Goal: Information Seeking & Learning: Learn about a topic

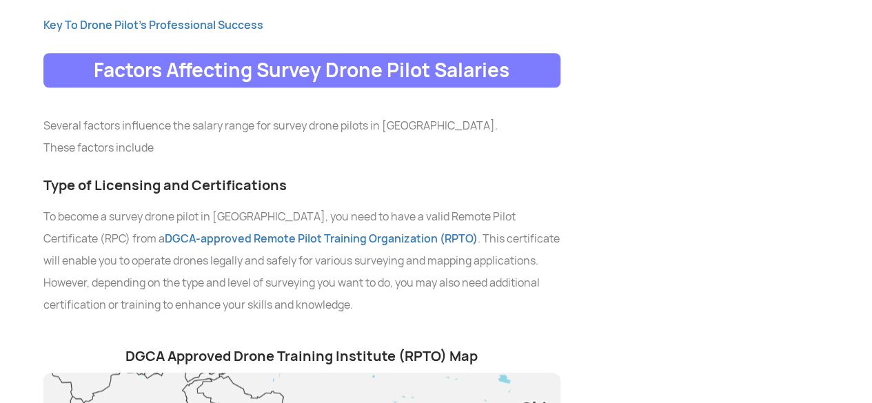
scroll to position [3311, 0]
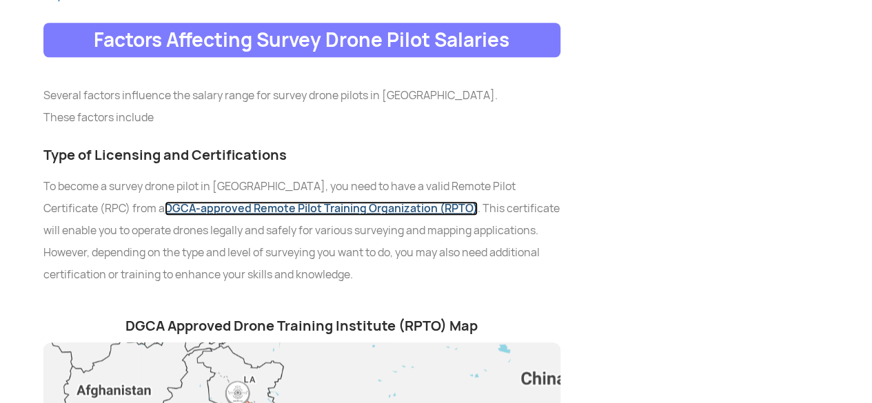
click at [313, 201] on link "DGCA-approved Remote Pilot Training Organization (RPTO)" at bounding box center [321, 208] width 313 height 14
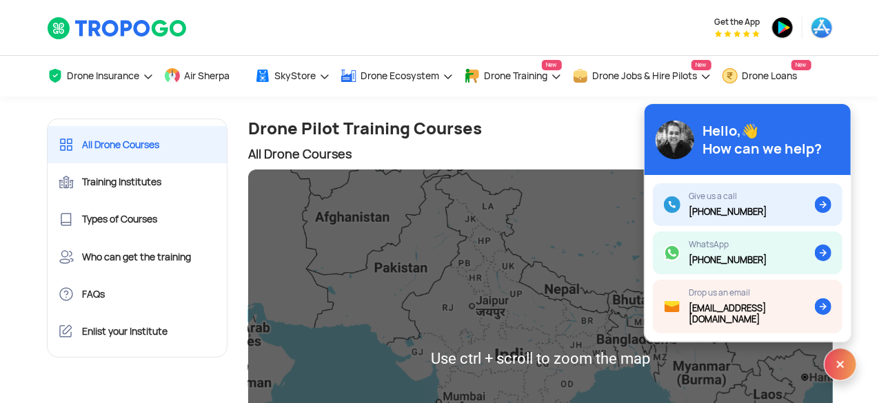
scroll to position [138, 0]
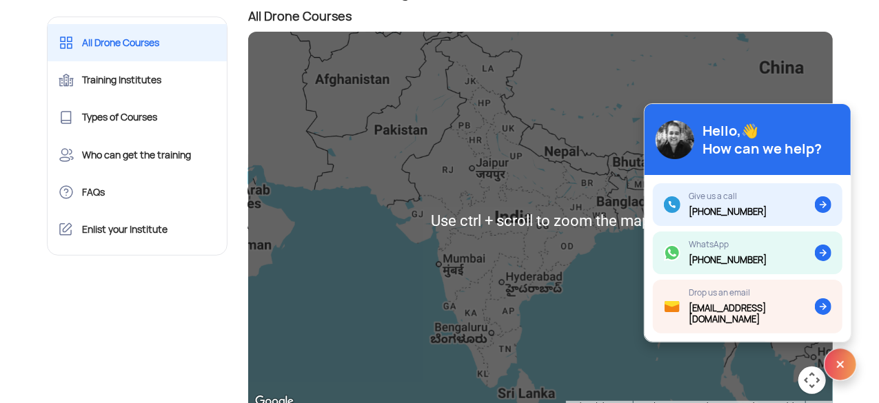
click at [509, 299] on div at bounding box center [540, 221] width 585 height 379
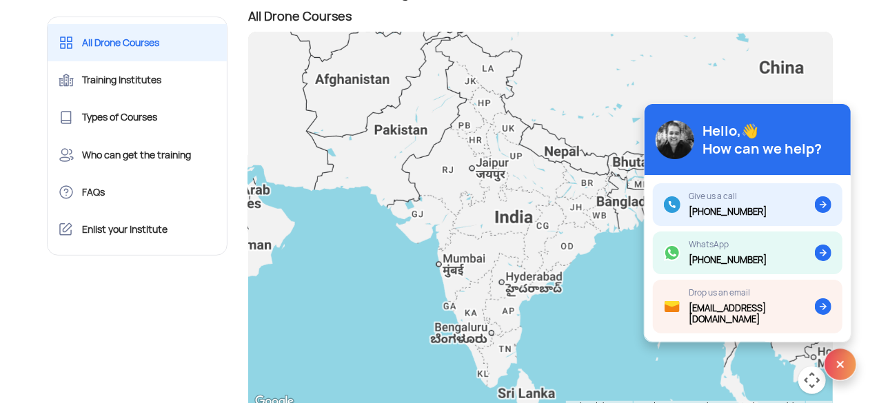
click at [844, 361] on img at bounding box center [840, 364] width 33 height 33
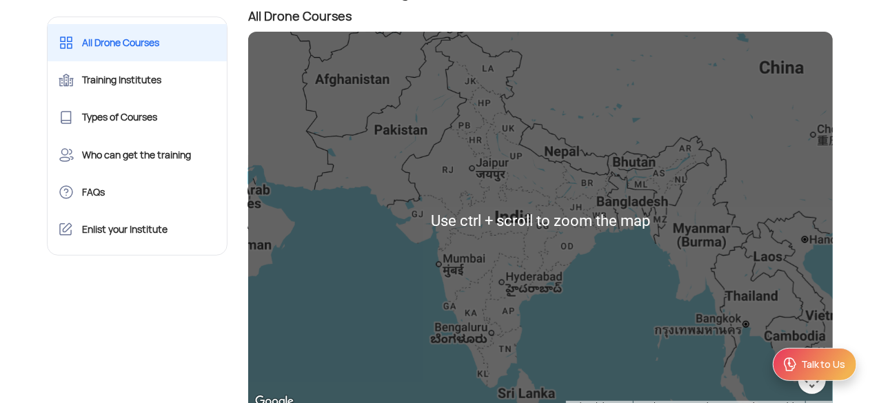
scroll to position [207, 0]
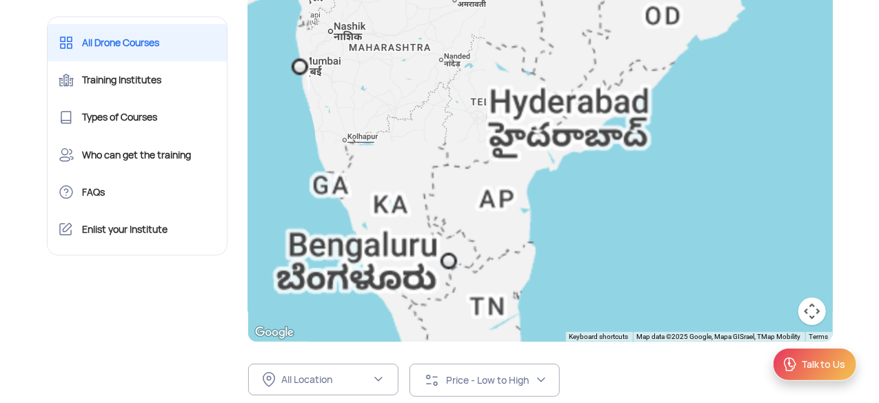
drag, startPoint x: 526, startPoint y: 248, endPoint x: 530, endPoint y: 88, distance: 160.1
click at [530, 88] on div at bounding box center [540, 152] width 585 height 379
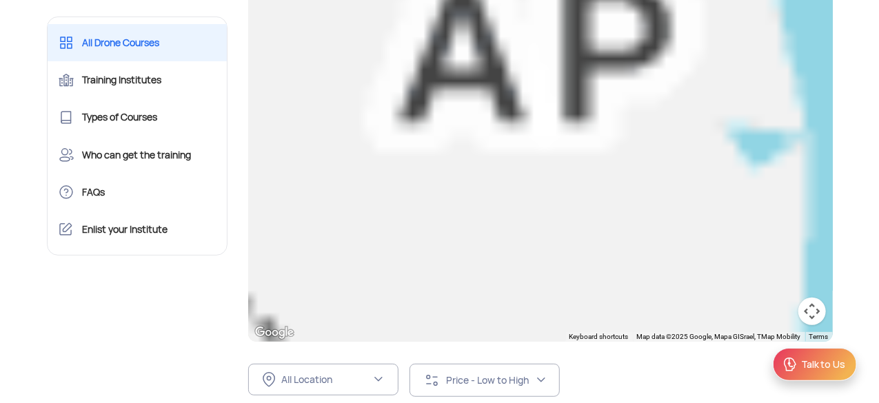
drag, startPoint x: 503, startPoint y: 210, endPoint x: 568, endPoint y: 191, distance: 67.6
click at [568, 191] on div at bounding box center [540, 152] width 585 height 379
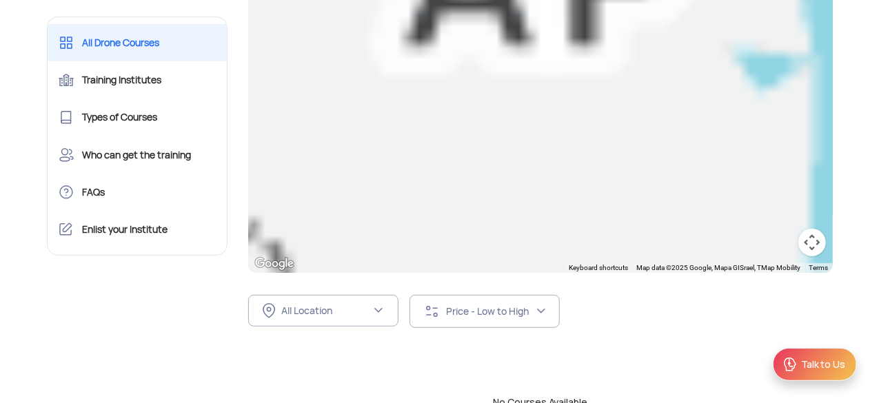
scroll to position [345, 0]
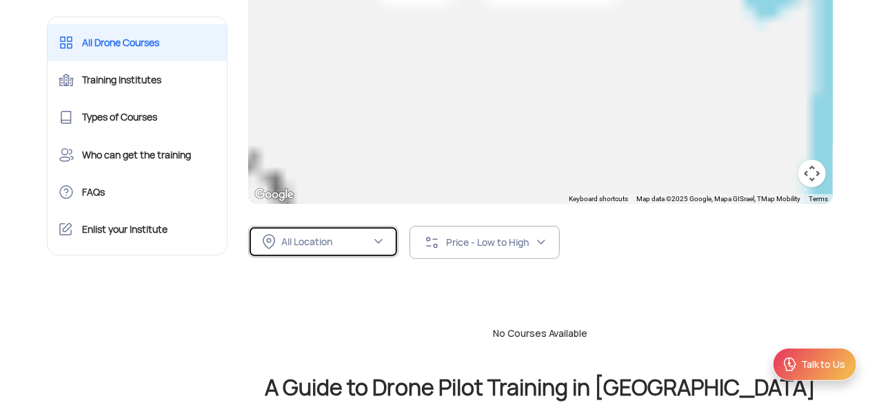
click at [334, 241] on div "All Location" at bounding box center [326, 242] width 90 height 12
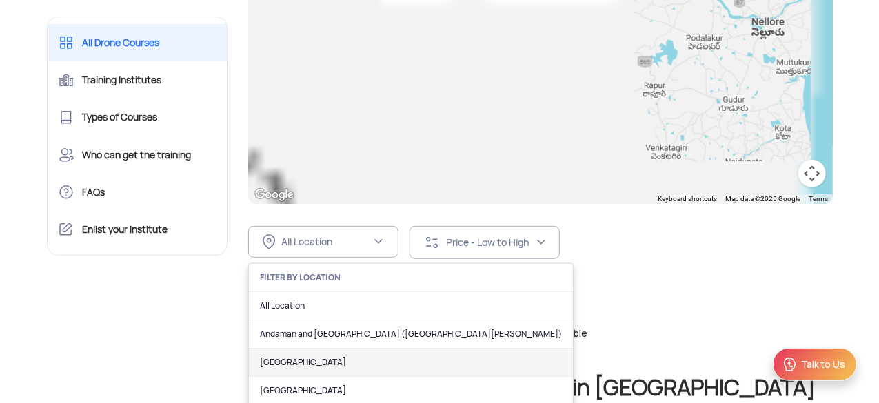
click at [323, 353] on link "[GEOGRAPHIC_DATA]" at bounding box center [411, 363] width 324 height 28
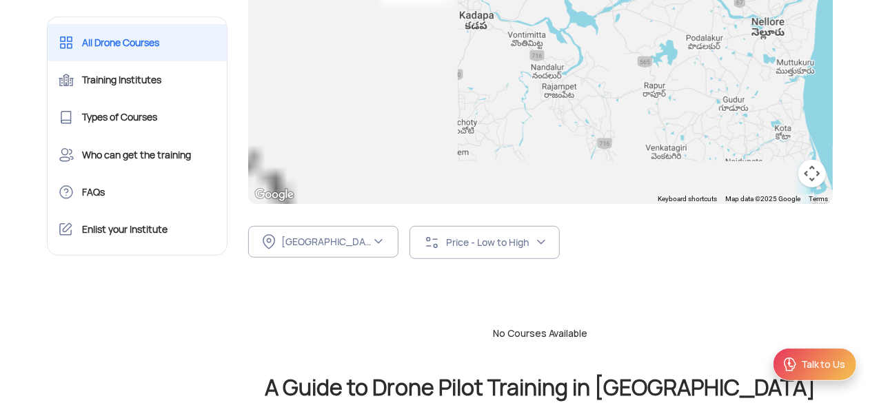
click at [732, 259] on div "[GEOGRAPHIC_DATA] FILTER BY LOCATION All Location [GEOGRAPHIC_DATA] ([GEOGRAPHI…" at bounding box center [540, 242] width 585 height 77
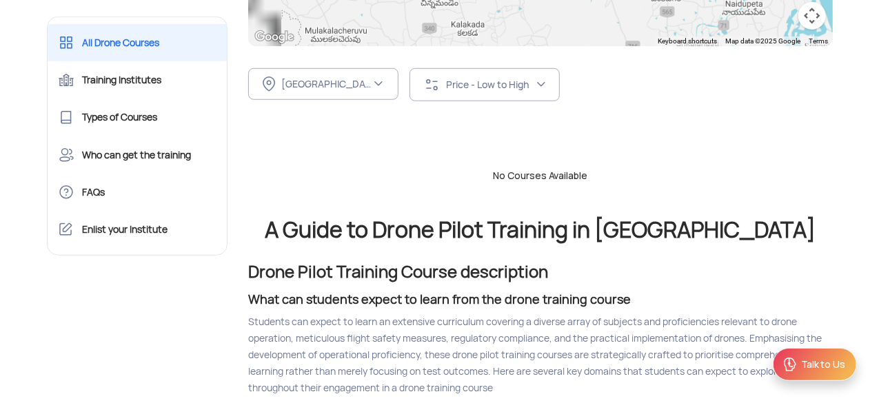
scroll to position [552, 0]
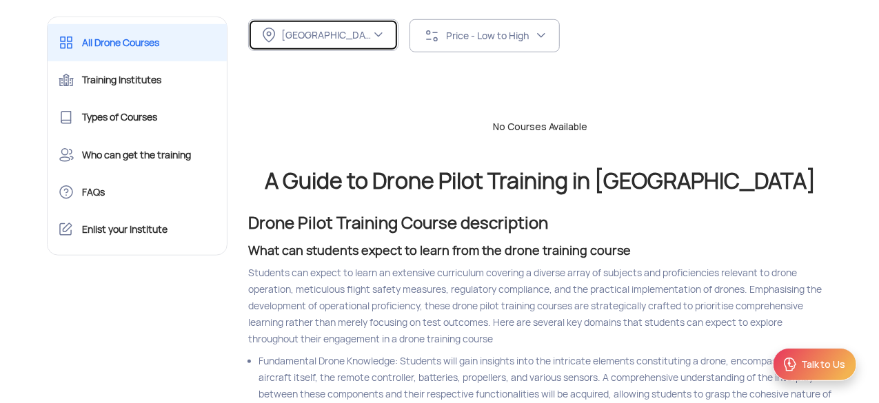
click at [324, 45] on button "[GEOGRAPHIC_DATA]" at bounding box center [323, 35] width 150 height 32
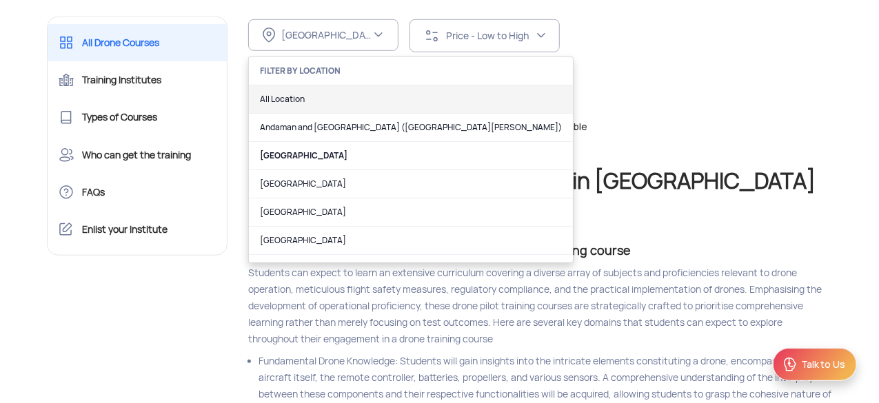
click at [315, 95] on link "All Location" at bounding box center [411, 100] width 324 height 28
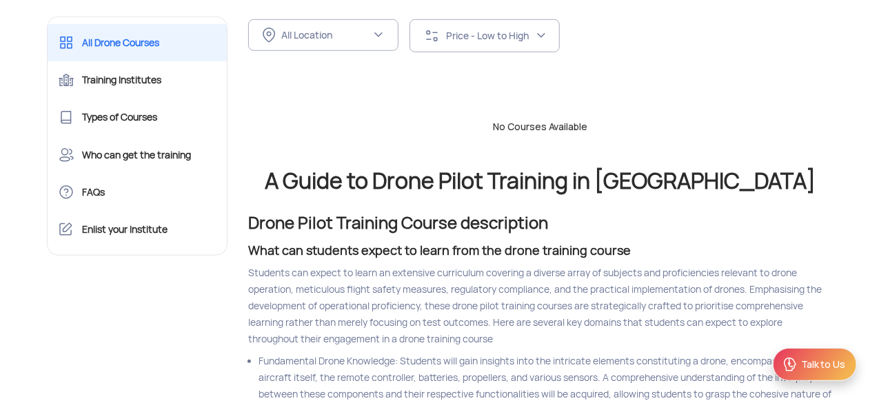
click at [839, 103] on div "No Courses Available" at bounding box center [541, 121] width 606 height 70
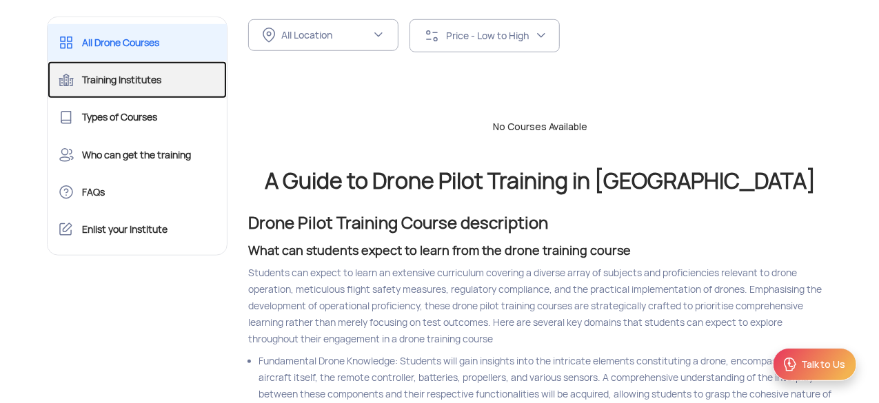
click at [148, 82] on link "Training Institutes" at bounding box center [138, 79] width 180 height 37
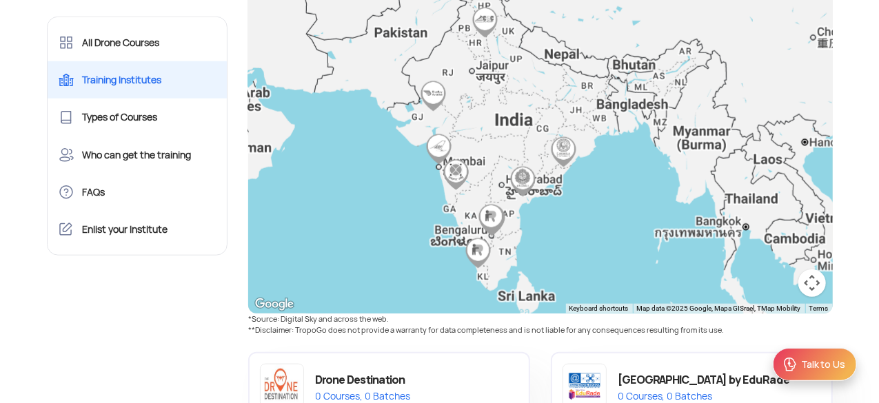
scroll to position [621, 0]
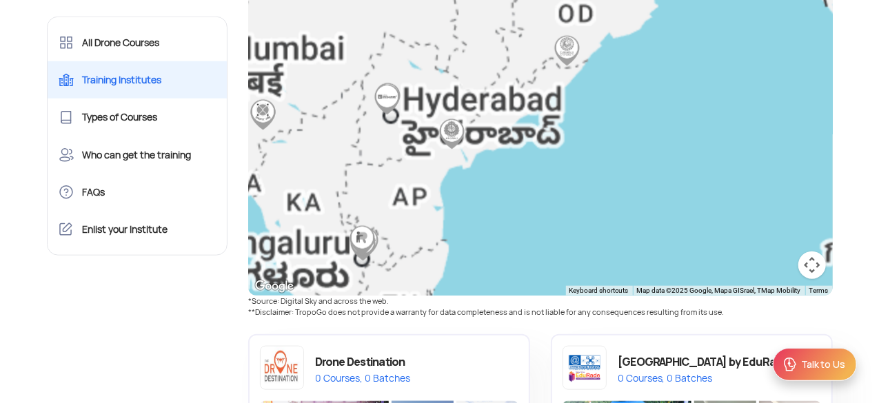
drag, startPoint x: 461, startPoint y: 206, endPoint x: 639, endPoint y: 124, distance: 196.0
click at [639, 124] on div at bounding box center [540, 106] width 585 height 379
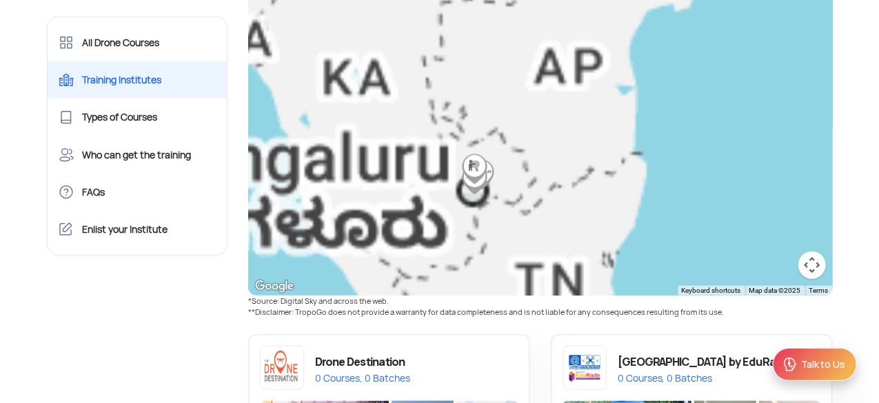
drag, startPoint x: 427, startPoint y: 232, endPoint x: 577, endPoint y: 152, distance: 170.0
click at [577, 152] on div at bounding box center [540, 106] width 585 height 379
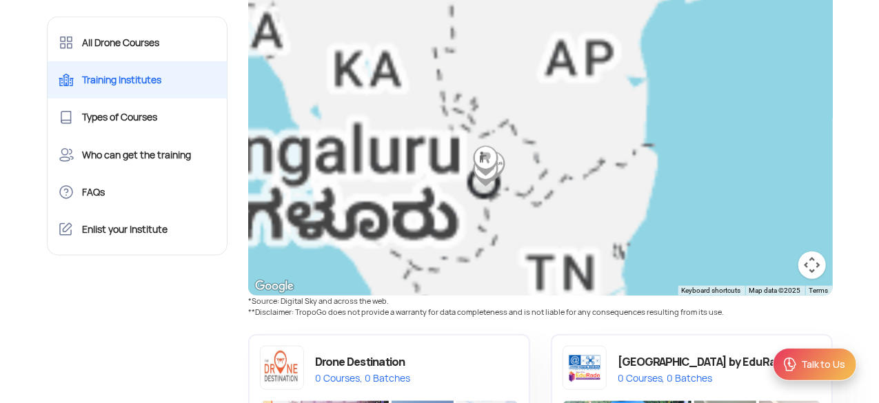
click at [486, 158] on img "MULTIPLEX DRONE PVT LTD" at bounding box center [471, 161] width 31 height 31
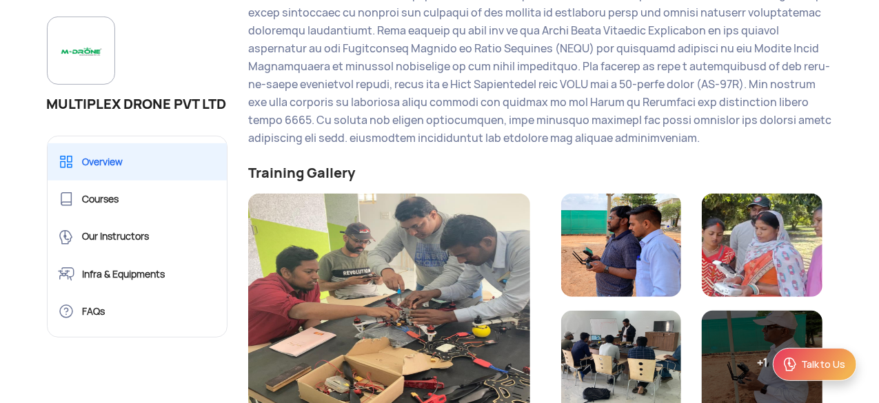
scroll to position [69, 0]
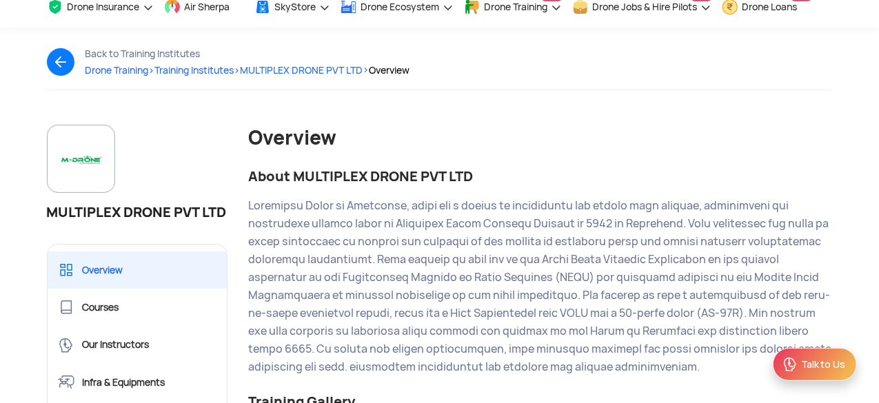
click at [59, 67] on img at bounding box center [66, 62] width 39 height 28
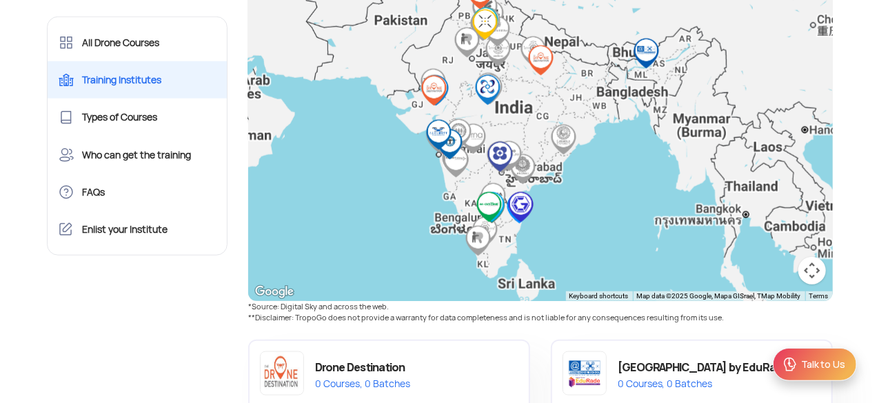
scroll to position [621, 0]
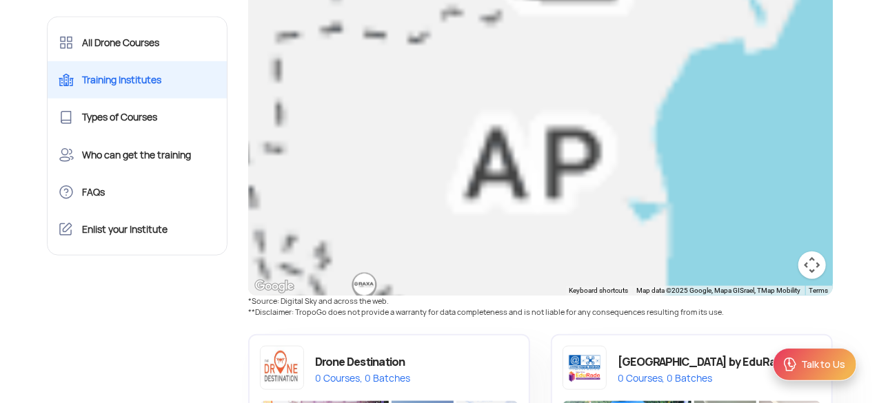
drag, startPoint x: 399, startPoint y: 214, endPoint x: 770, endPoint y: 86, distance: 392.8
click at [770, 86] on div at bounding box center [540, 106] width 585 height 379
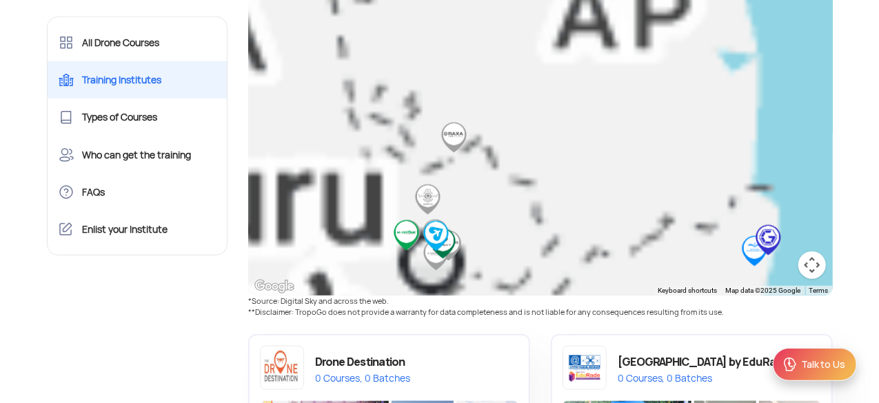
drag, startPoint x: 543, startPoint y: 181, endPoint x: 579, endPoint y: 41, distance: 144.7
click at [581, 43] on div at bounding box center [540, 106] width 585 height 379
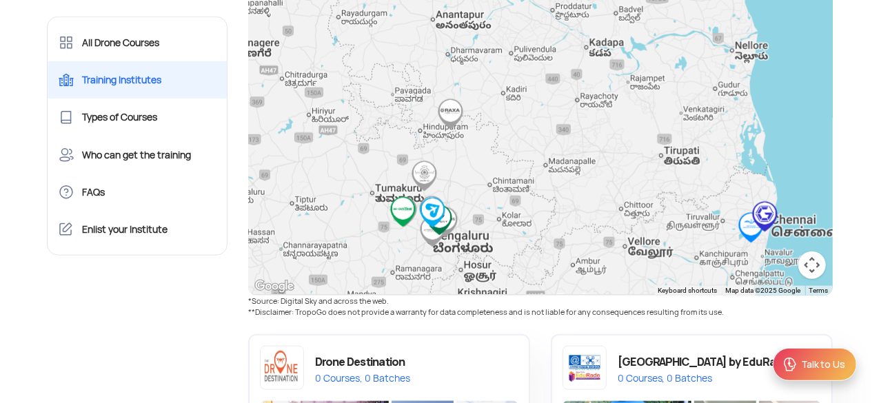
drag, startPoint x: 495, startPoint y: 160, endPoint x: 503, endPoint y: 136, distance: 25.3
click at [503, 136] on div at bounding box center [540, 106] width 585 height 379
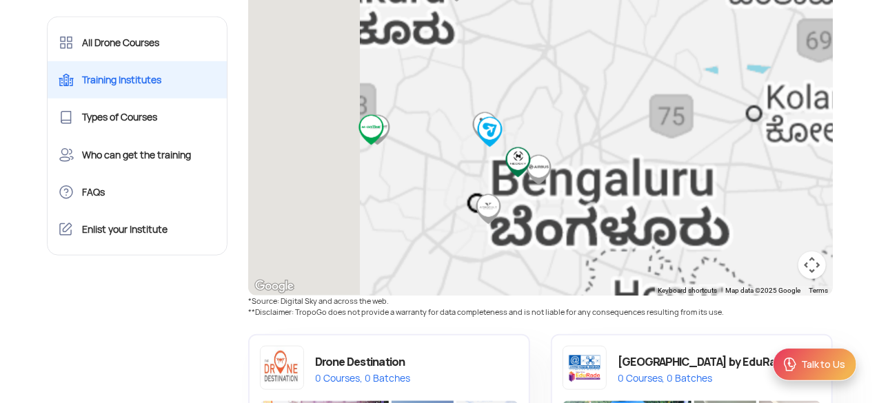
drag, startPoint x: 429, startPoint y: 206, endPoint x: 646, endPoint y: 28, distance: 281.3
click at [646, 28] on div at bounding box center [540, 106] width 585 height 379
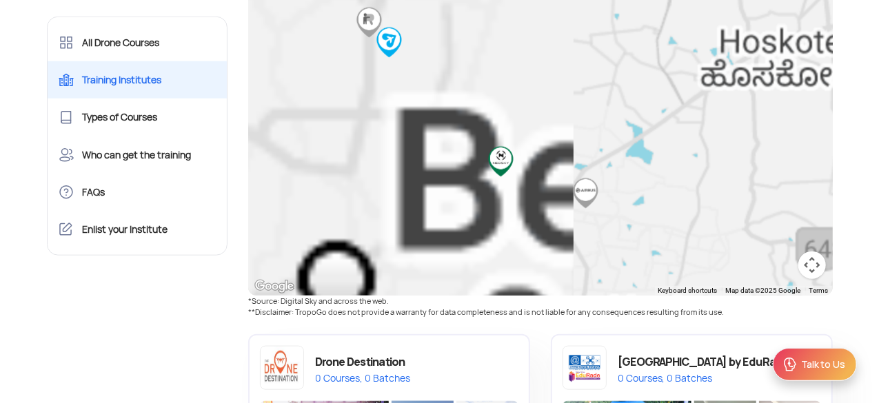
drag, startPoint x: 426, startPoint y: 170, endPoint x: 610, endPoint y: 70, distance: 209.3
click at [610, 70] on div at bounding box center [540, 106] width 585 height 379
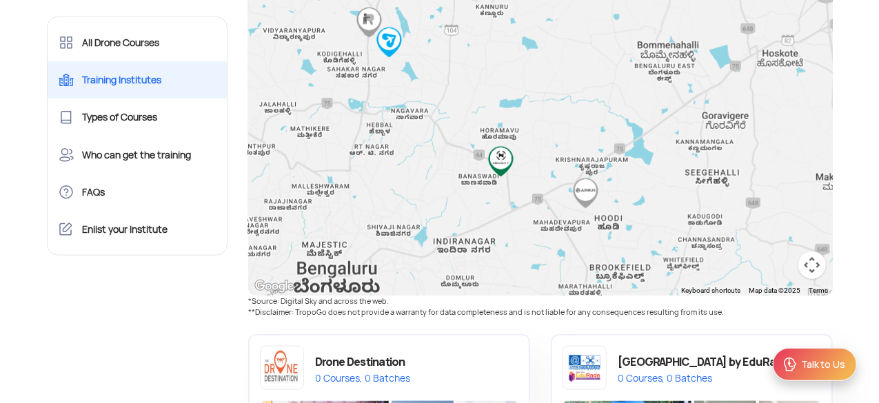
click at [501, 162] on img "NeoSky India Limited" at bounding box center [501, 161] width 31 height 31
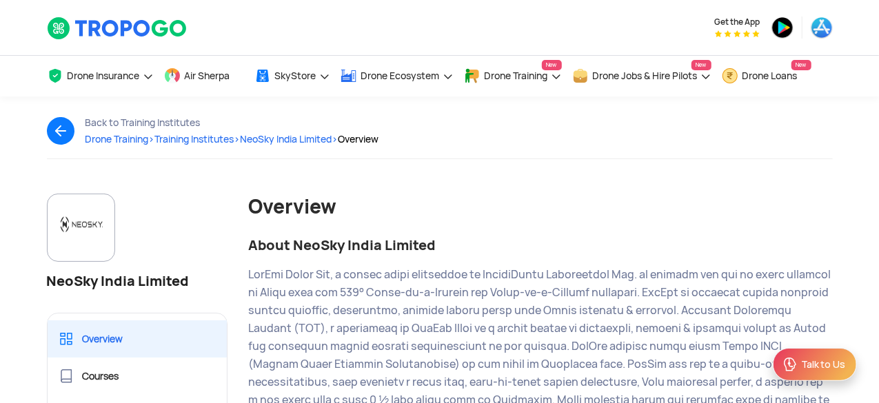
click at [63, 121] on img at bounding box center [66, 131] width 39 height 28
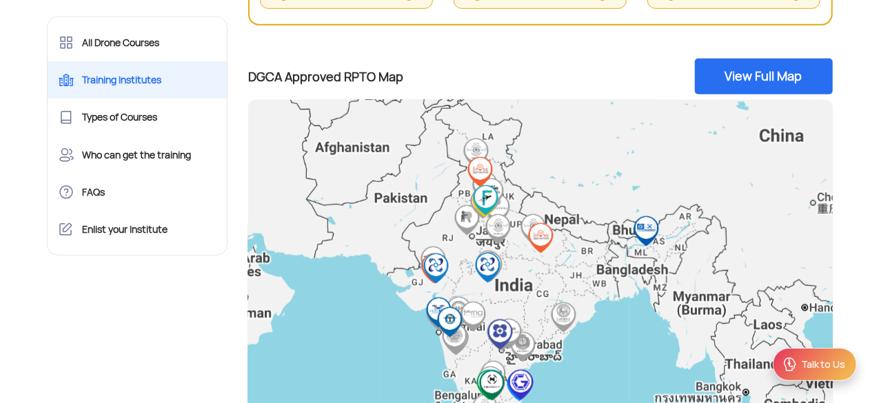
scroll to position [483, 0]
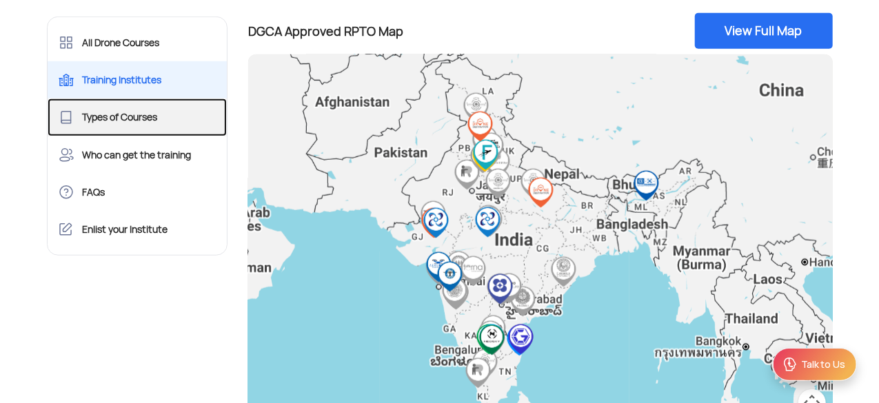
click at [119, 117] on link "Types of Courses" at bounding box center [138, 117] width 180 height 37
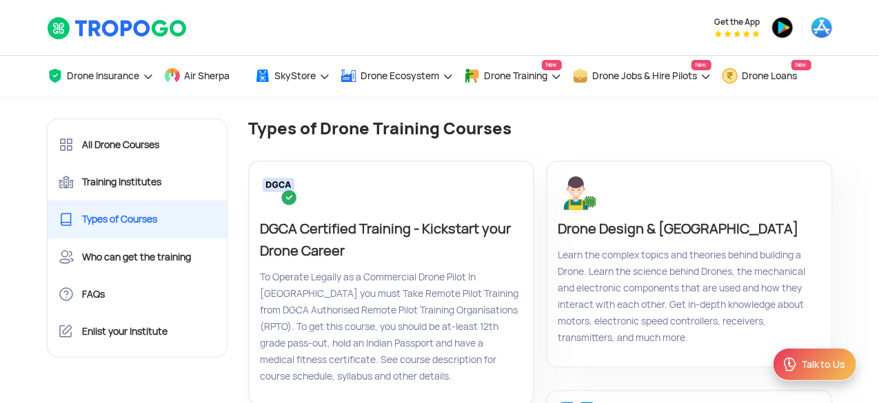
scroll to position [69, 0]
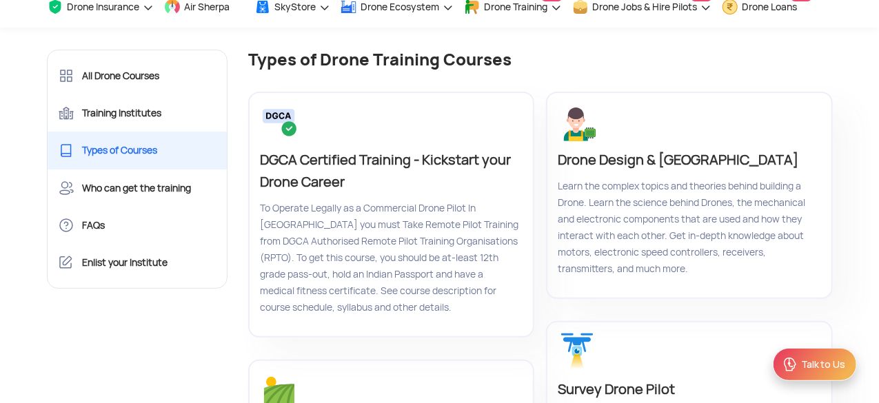
click at [290, 158] on p "DGCA Certified Training - Kickstart your Drone Career" at bounding box center [389, 171] width 259 height 44
click at [289, 119] on img at bounding box center [279, 122] width 39 height 39
click at [279, 115] on img at bounding box center [279, 122] width 39 height 39
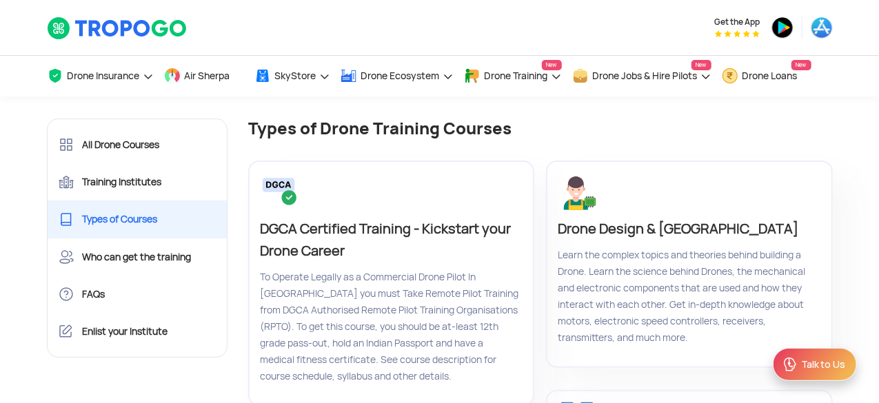
click at [307, 234] on p "DGCA Certified Training - Kickstart your Drone Career" at bounding box center [389, 240] width 259 height 44
click at [372, 270] on p "To Operate Legally as a Commercial Drone Pilot In [GEOGRAPHIC_DATA] you must Ta…" at bounding box center [389, 327] width 259 height 116
click at [326, 230] on p "DGCA Certified Training - Kickstart your Drone Career" at bounding box center [389, 240] width 259 height 44
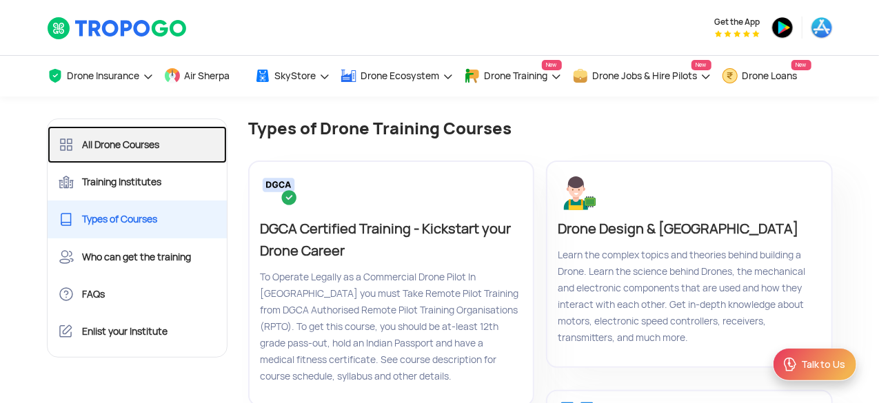
click at [121, 148] on link "All Drone Courses" at bounding box center [138, 144] width 180 height 37
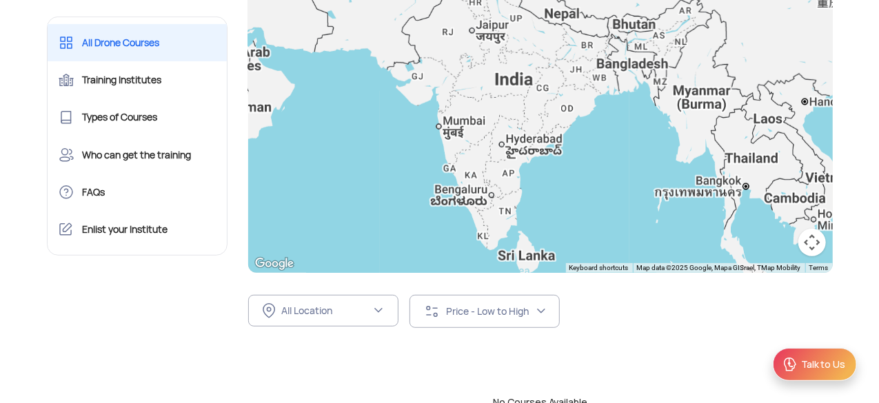
scroll to position [345, 0]
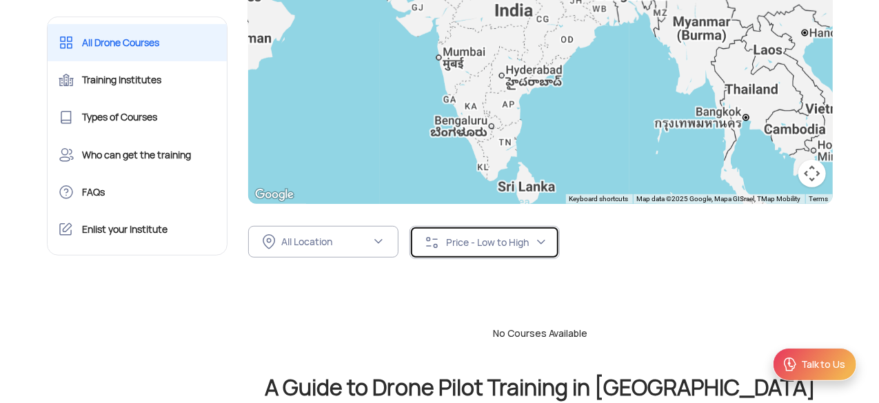
click at [498, 241] on div "Price - Low to High" at bounding box center [491, 243] width 90 height 12
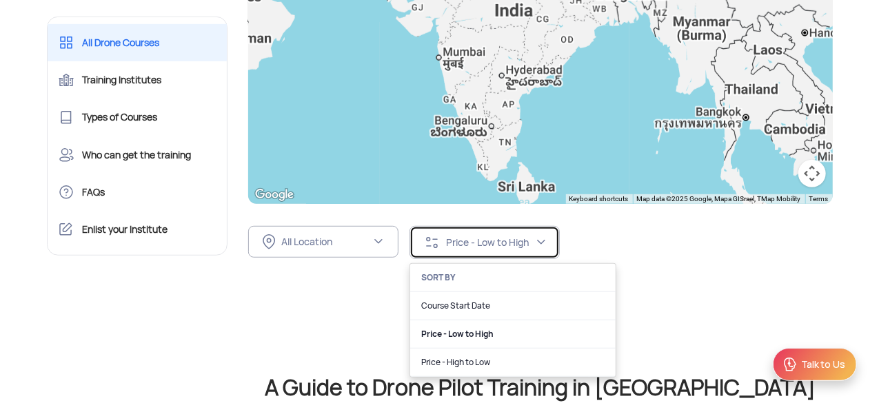
click at [498, 241] on div "Price - Low to High" at bounding box center [491, 243] width 90 height 12
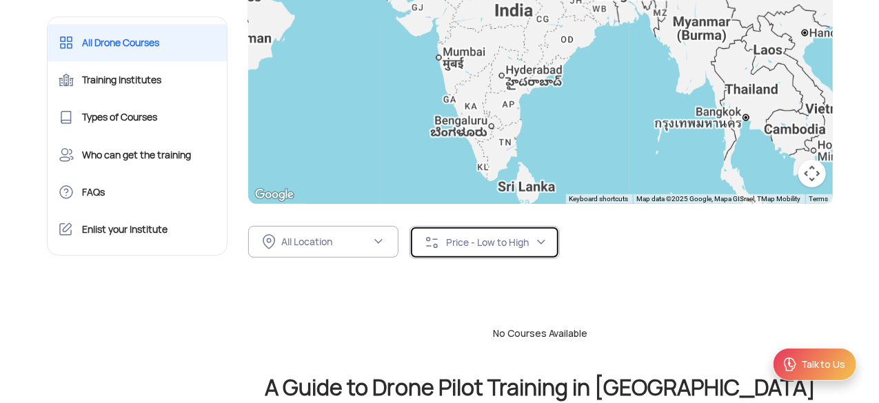
click at [498, 241] on div "Price - Low to High" at bounding box center [491, 243] width 90 height 12
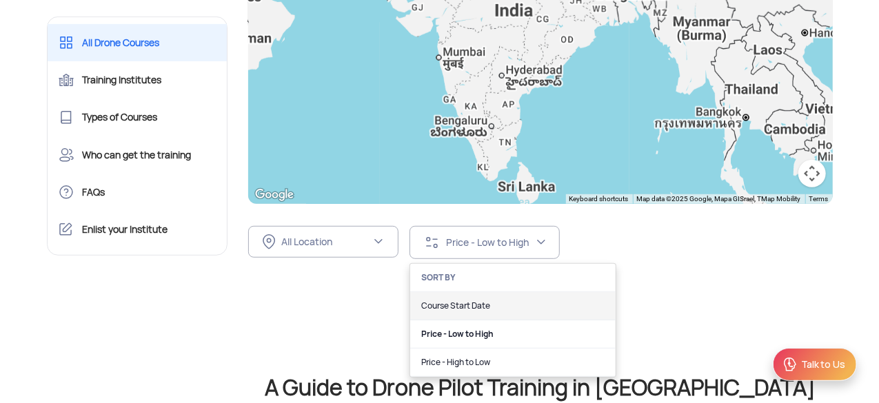
click at [470, 306] on link "Course Start Date" at bounding box center [513, 306] width 206 height 28
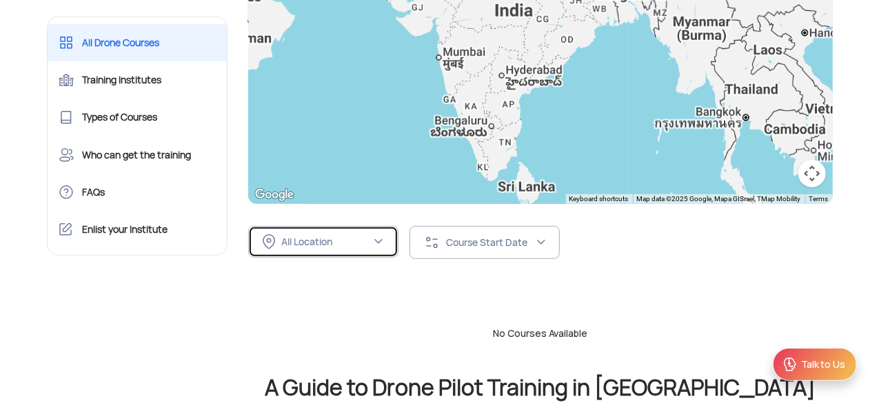
click at [352, 242] on div "All Location" at bounding box center [326, 242] width 90 height 12
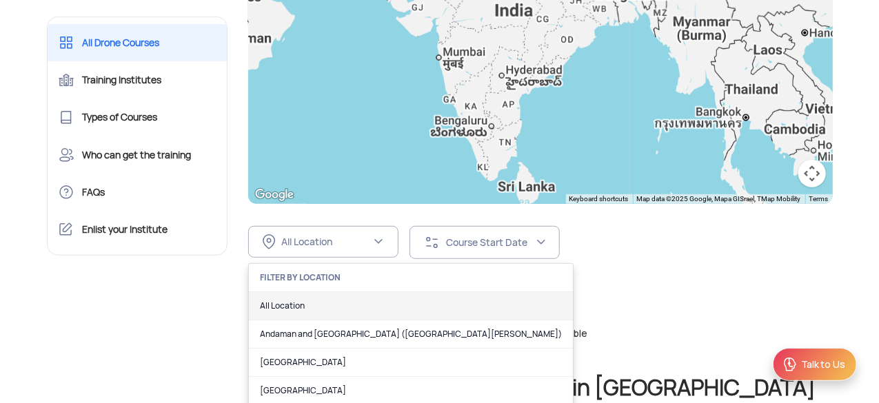
click at [310, 297] on link "All Location" at bounding box center [411, 306] width 324 height 28
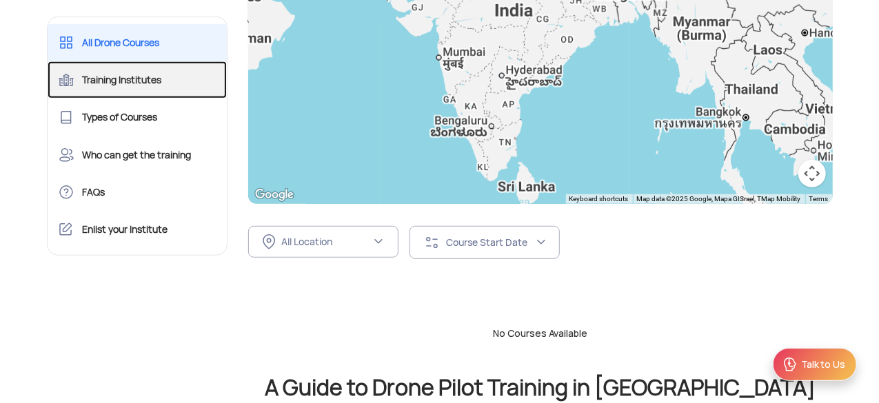
click at [124, 79] on link "Training Institutes" at bounding box center [138, 79] width 180 height 37
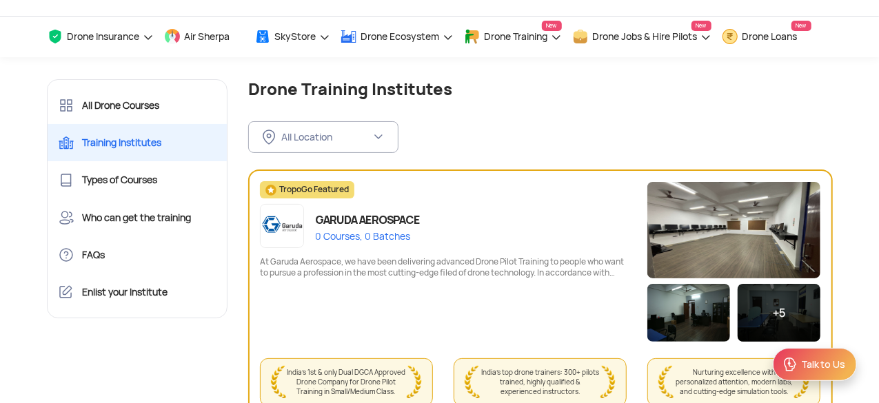
scroll to position [69, 0]
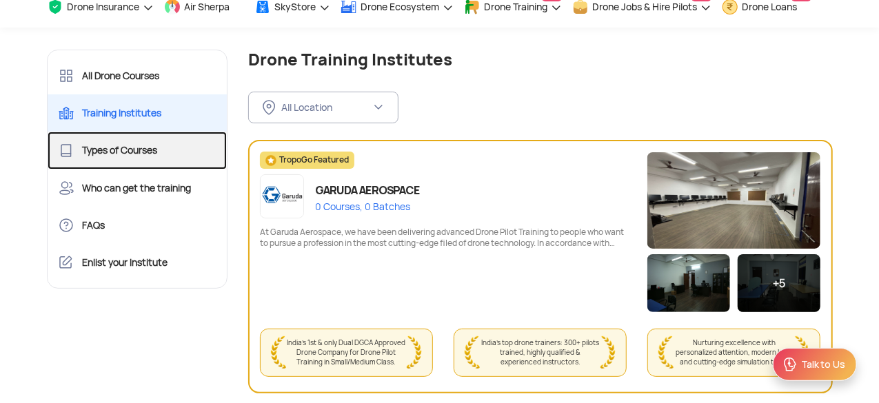
click at [126, 157] on link "Types of Courses" at bounding box center [138, 150] width 180 height 37
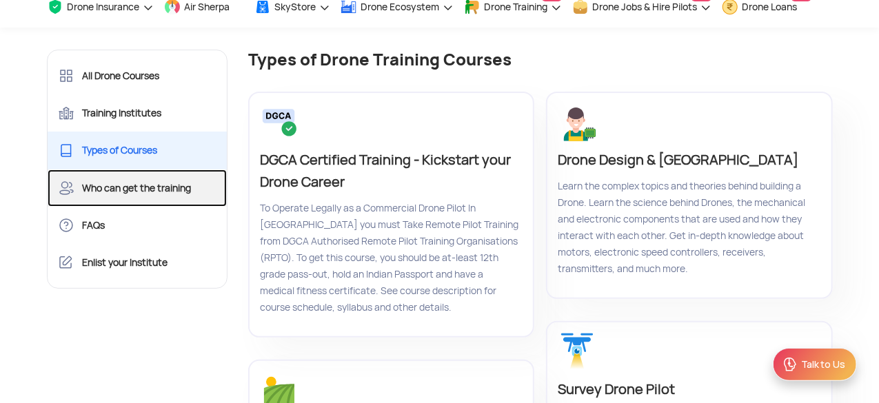
click at [112, 191] on link "Who can get the training" at bounding box center [138, 188] width 180 height 37
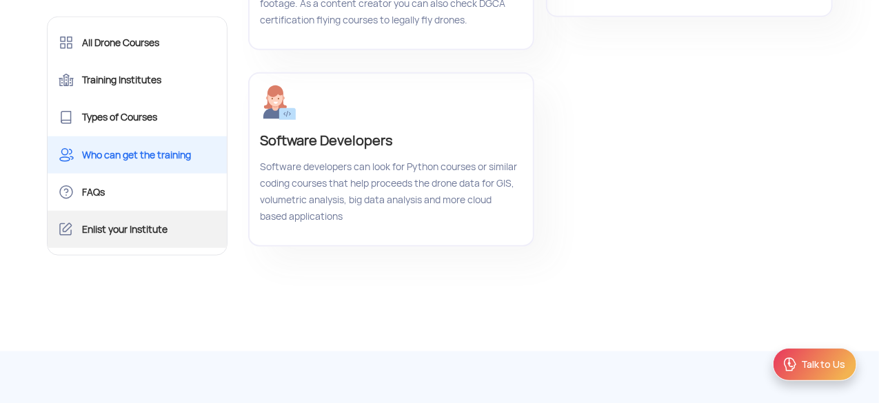
scroll to position [690, 0]
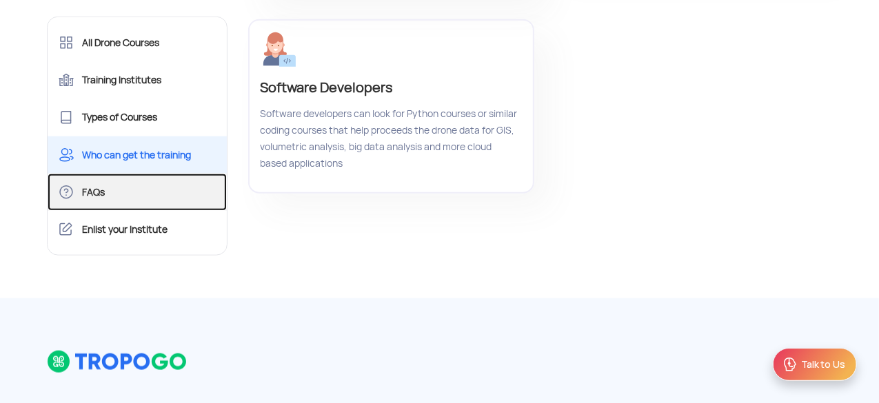
click at [102, 198] on link "FAQs" at bounding box center [138, 192] width 180 height 37
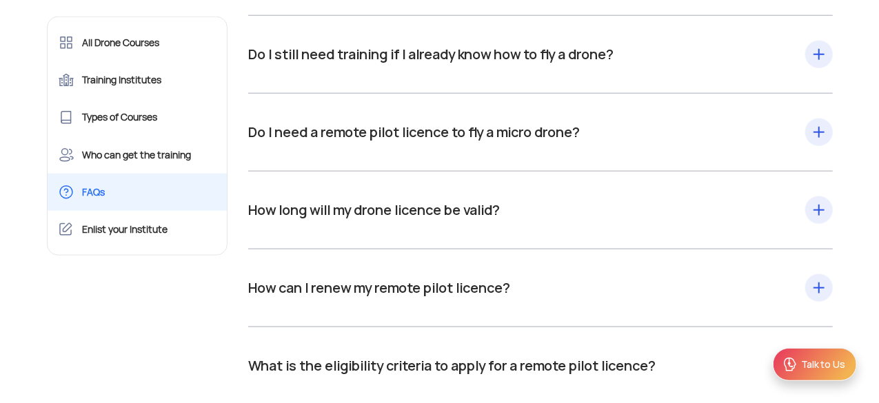
scroll to position [741, 0]
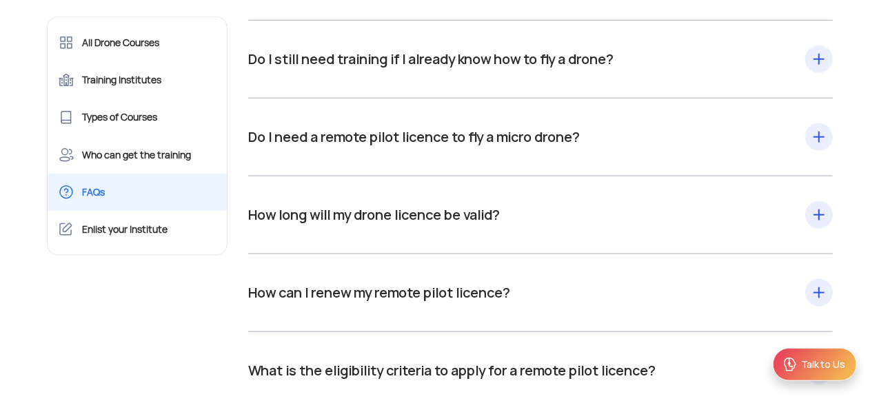
click at [475, 221] on div "How long will my drone licence be valid? Remote pilot licences come with a vali…" at bounding box center [540, 215] width 585 height 22
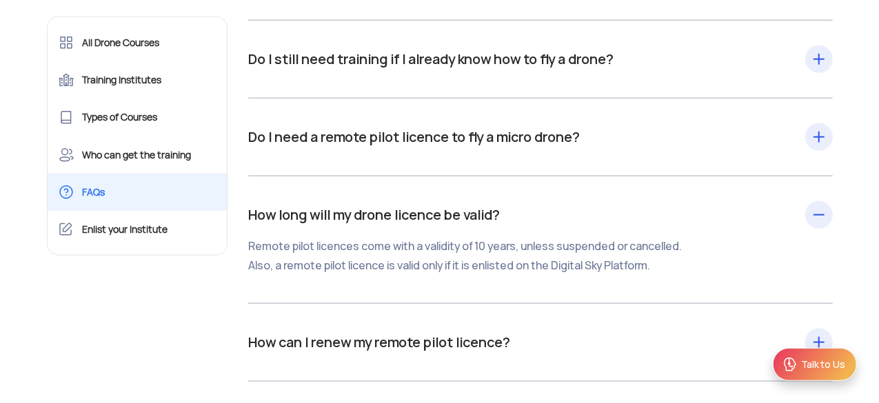
click at [486, 221] on div "How long will my drone licence be valid? Remote pilot licences come with a vali…" at bounding box center [540, 240] width 585 height 72
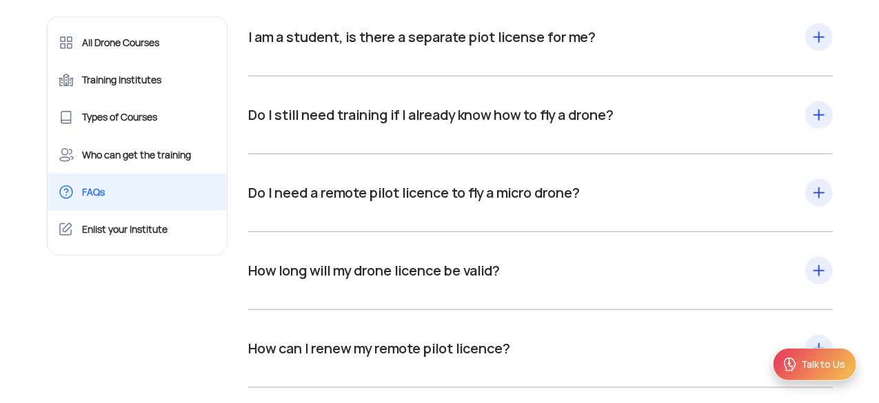
scroll to position [603, 0]
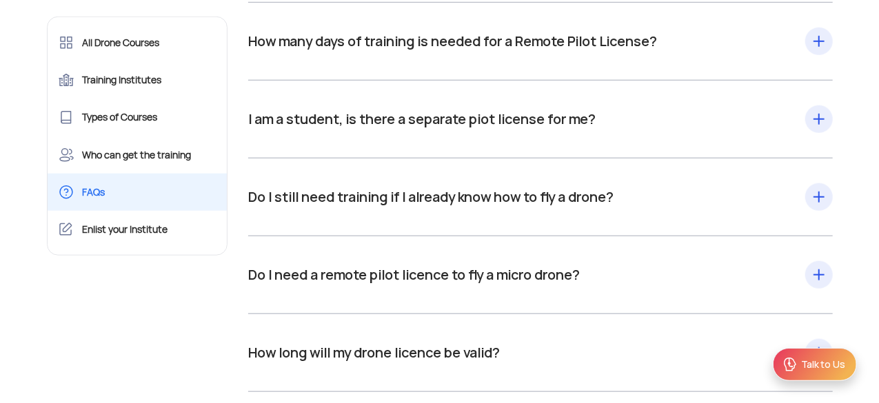
click at [486, 196] on div "Do I still need training if I already know how to fly a drone? It is not mandat…" at bounding box center [540, 197] width 585 height 22
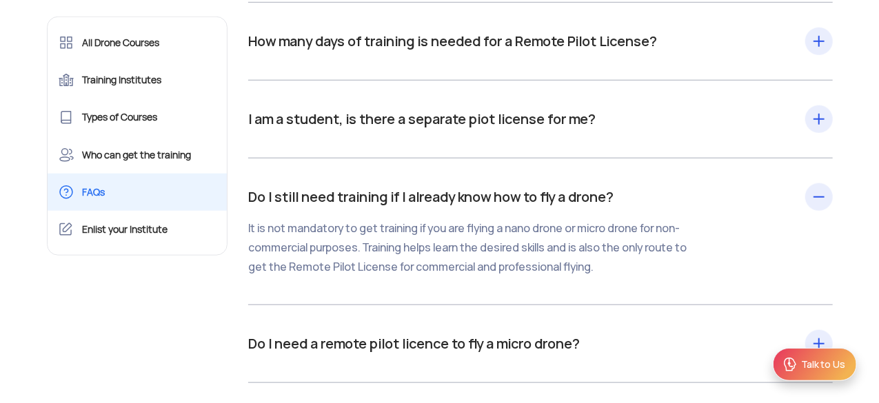
click at [486, 196] on div "Do I still need training if I already know how to fly a drone? It is not mandat…" at bounding box center [540, 231] width 585 height 91
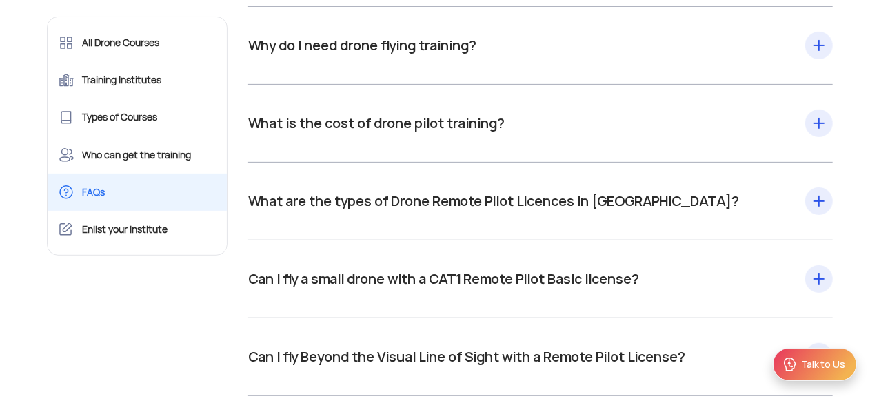
scroll to position [190, 0]
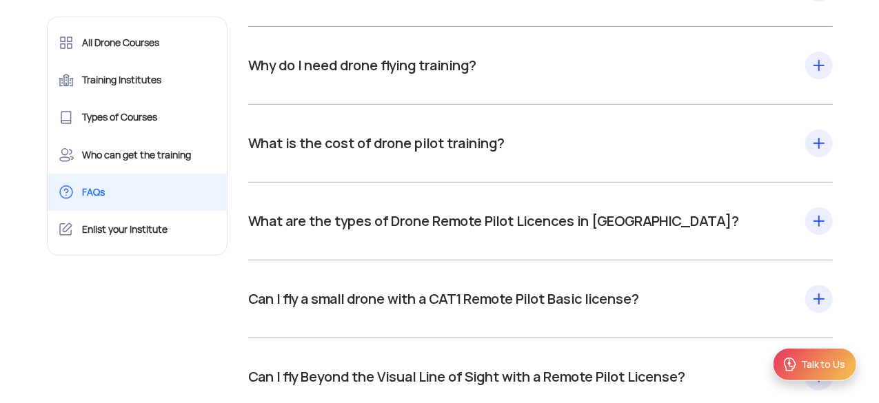
click at [464, 212] on div "What are the types of Drone Remote Pilot Licences in [GEOGRAPHIC_DATA]? Based o…" at bounding box center [540, 221] width 585 height 22
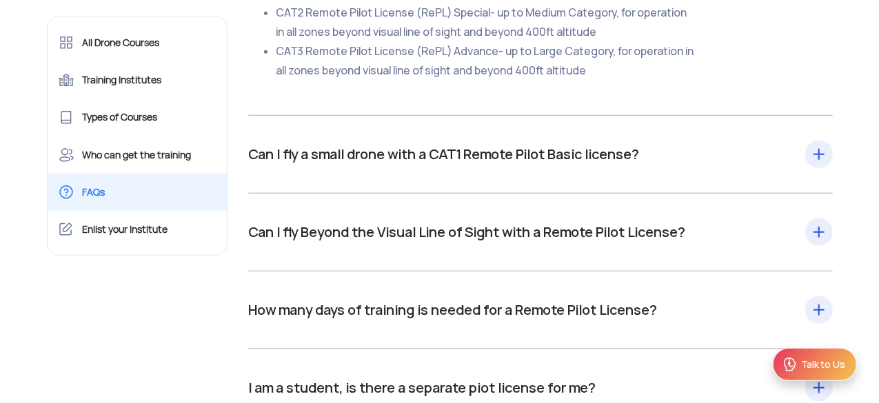
scroll to position [535, 0]
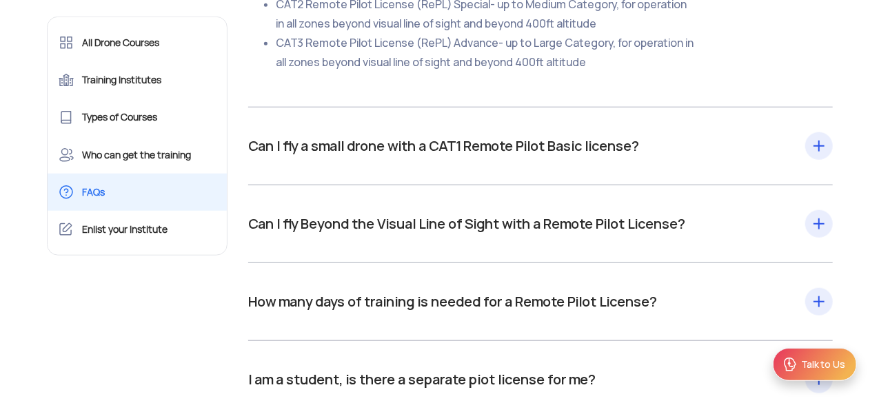
click at [471, 136] on div "Can I fly a small drone with a CAT1 Remote Pilot Basic license? Each category o…" at bounding box center [540, 146] width 585 height 22
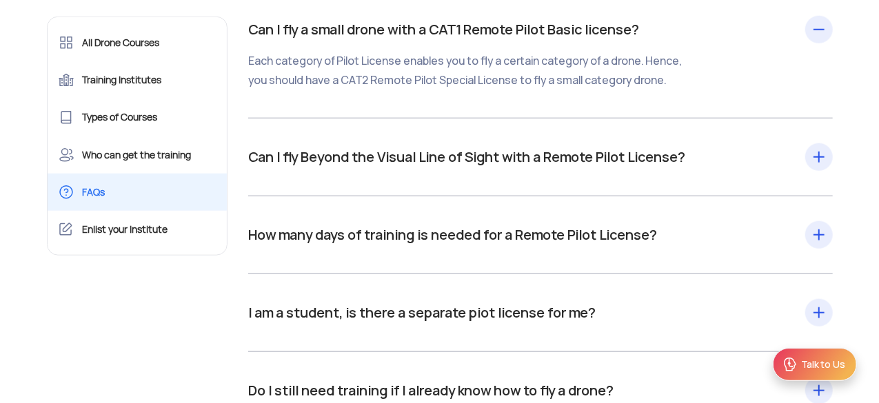
scroll to position [672, 0]
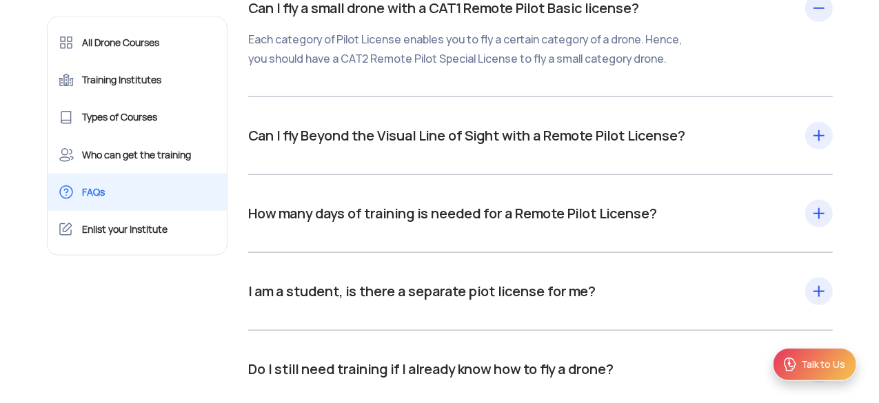
click at [545, 219] on div "How many days of training is needed for a Remote Pilot License? It depends upon…" at bounding box center [540, 214] width 585 height 22
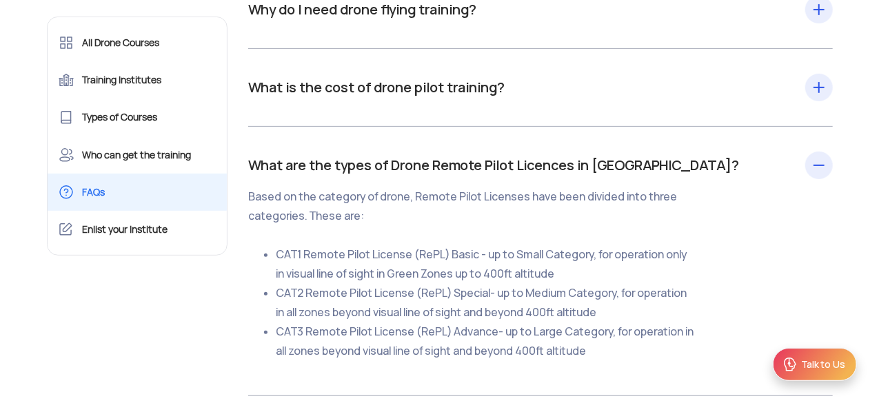
scroll to position [121, 0]
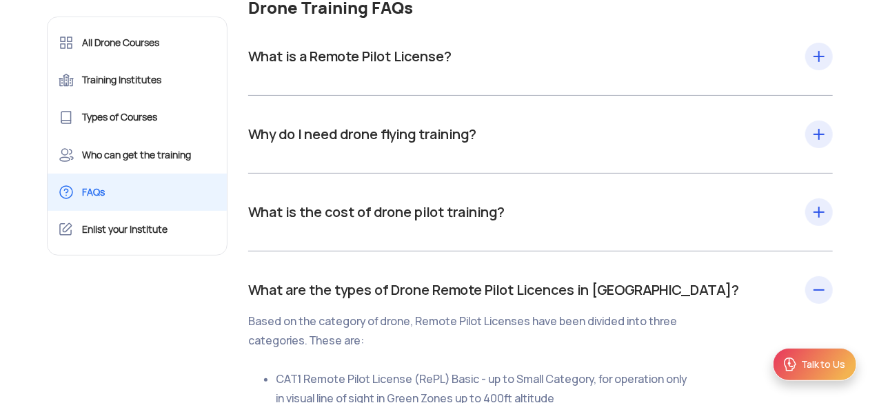
click at [395, 221] on div "What is the cost of drone pilot training? The cost of drone training varies as …" at bounding box center [540, 212] width 585 height 22
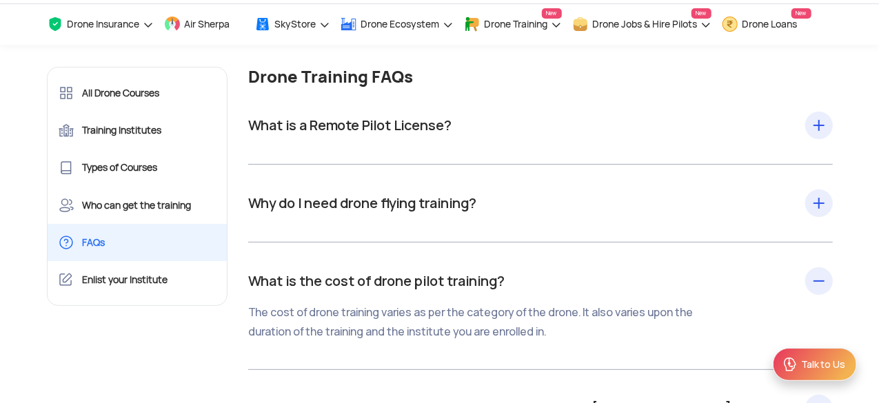
scroll to position [0, 0]
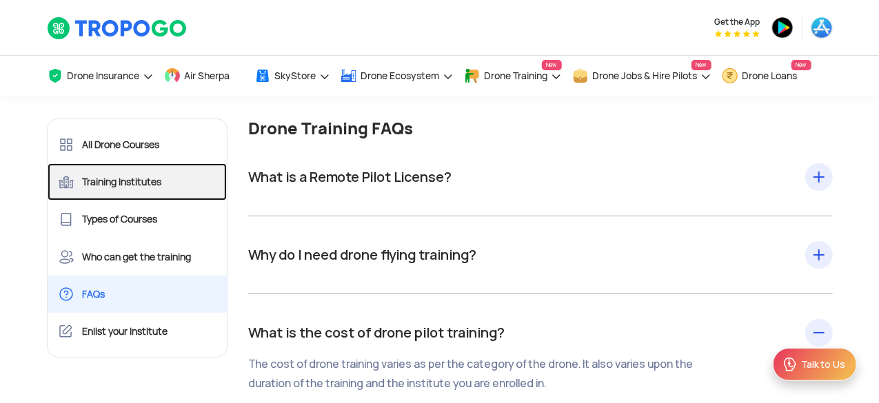
click at [114, 185] on link "Training Institutes" at bounding box center [138, 181] width 180 height 37
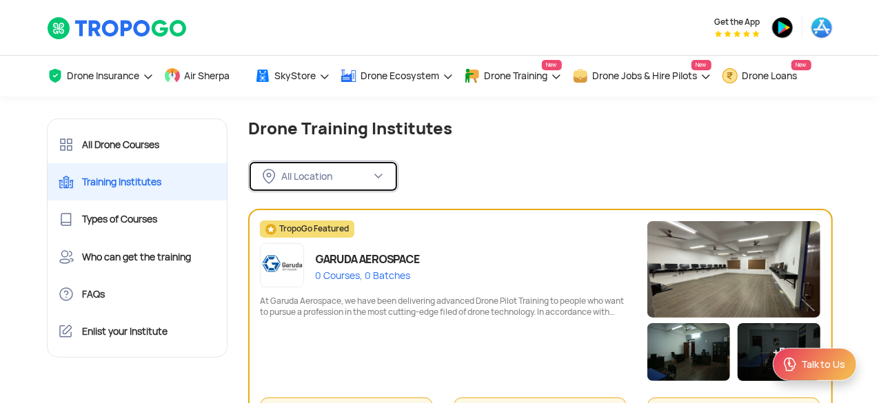
click at [374, 180] on img at bounding box center [378, 176] width 11 height 11
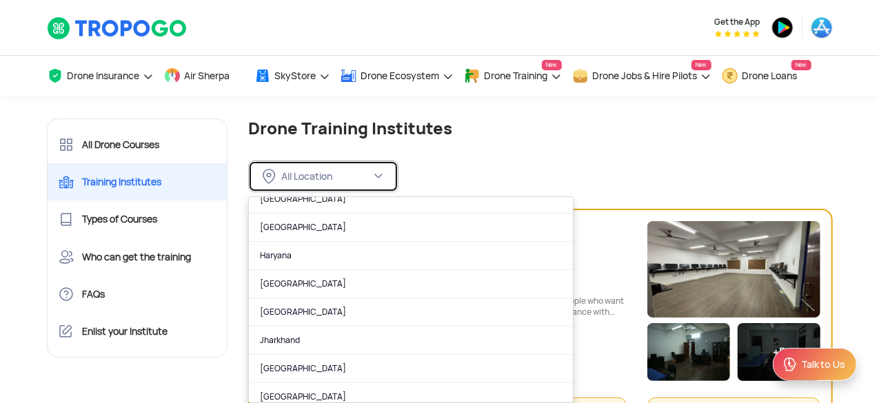
scroll to position [345, 0]
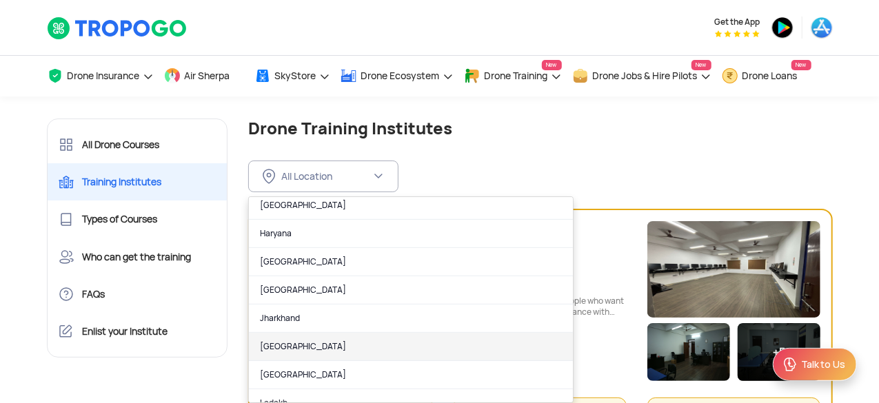
click at [303, 341] on link "[GEOGRAPHIC_DATA]" at bounding box center [411, 347] width 324 height 28
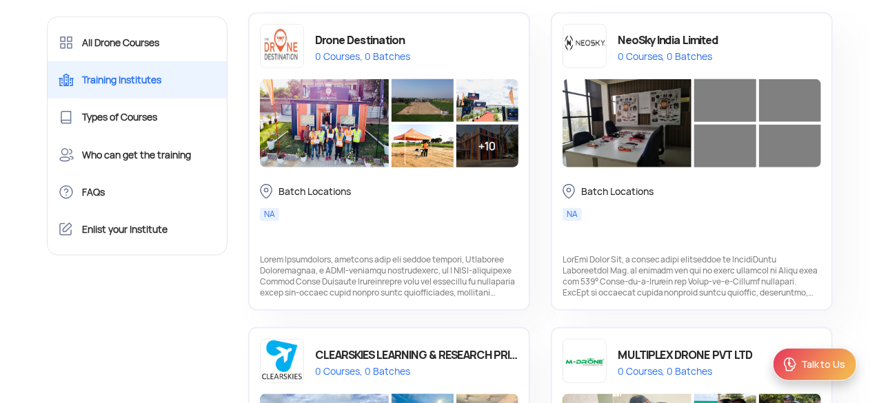
scroll to position [621, 0]
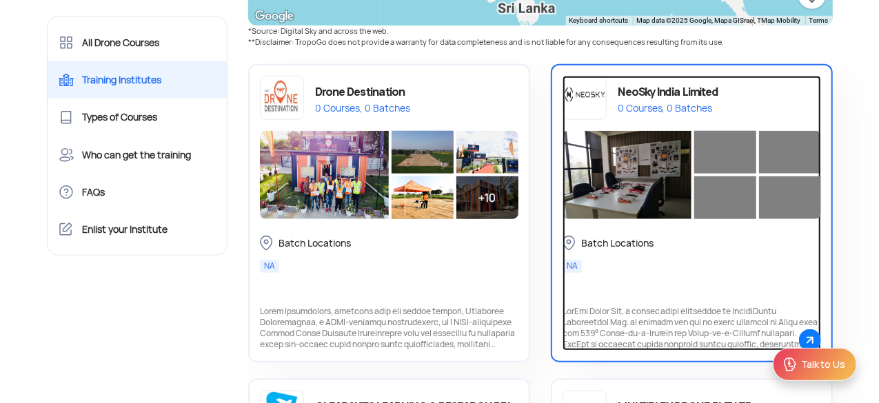
click at [640, 85] on div "NeoSky India Limited" at bounding box center [668, 92] width 101 height 20
